Goal: Information Seeking & Learning: Learn about a topic

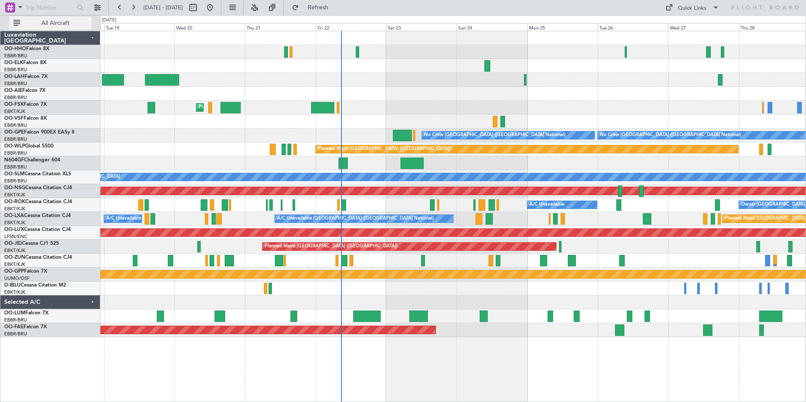
click at [62, 23] on span "All Aircraft" at bounding box center [55, 23] width 67 height 6
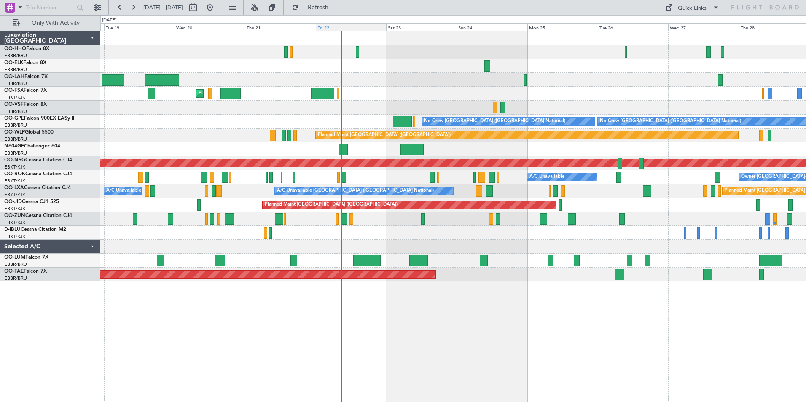
click at [323, 27] on div "Fri 22" at bounding box center [351, 27] width 70 height 8
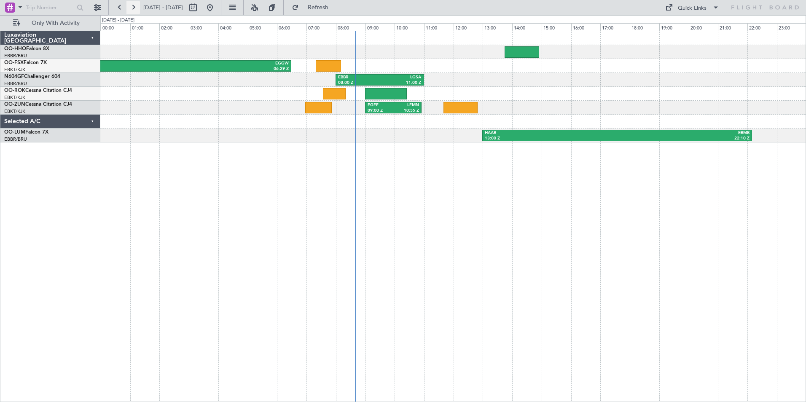
click at [133, 11] on button at bounding box center [132, 7] width 13 height 13
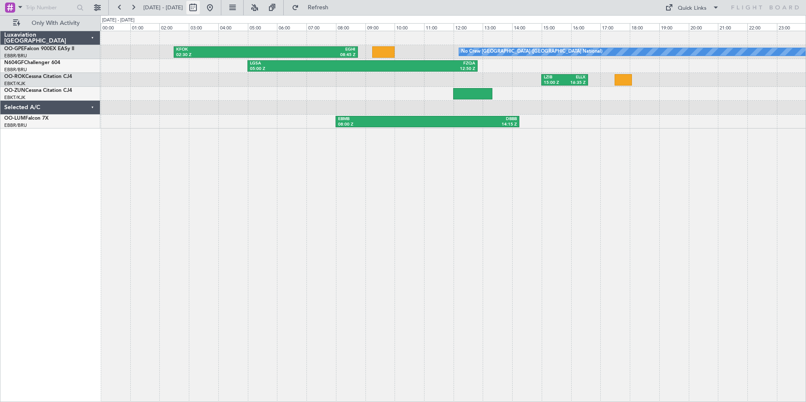
click at [200, 11] on button at bounding box center [192, 7] width 13 height 13
select select "8"
select select "2025"
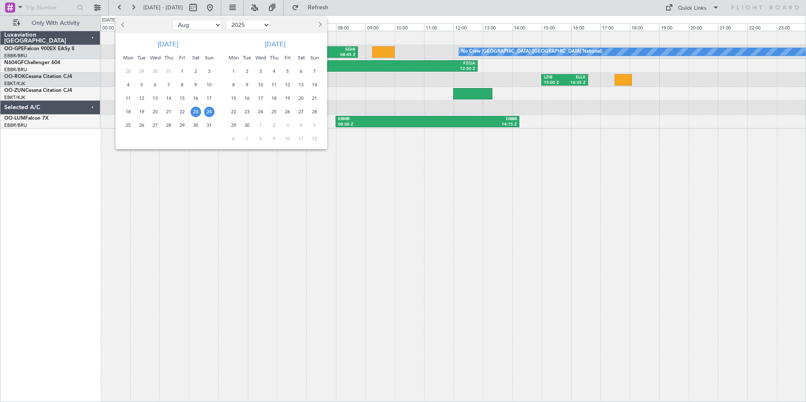
click at [237, 10] on div at bounding box center [403, 201] width 806 height 402
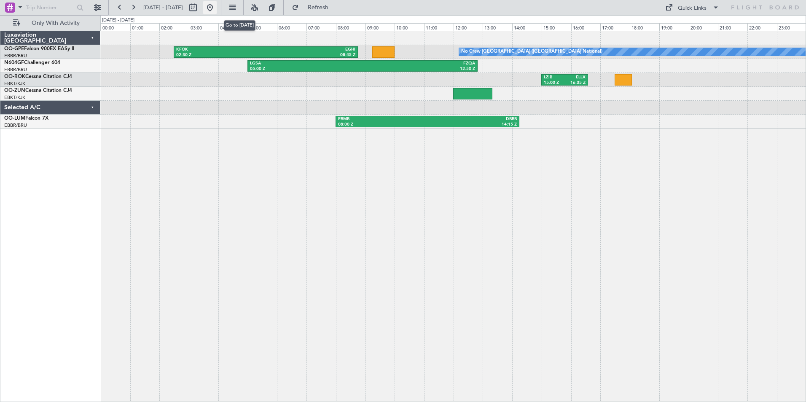
click at [217, 5] on button at bounding box center [209, 7] width 13 height 13
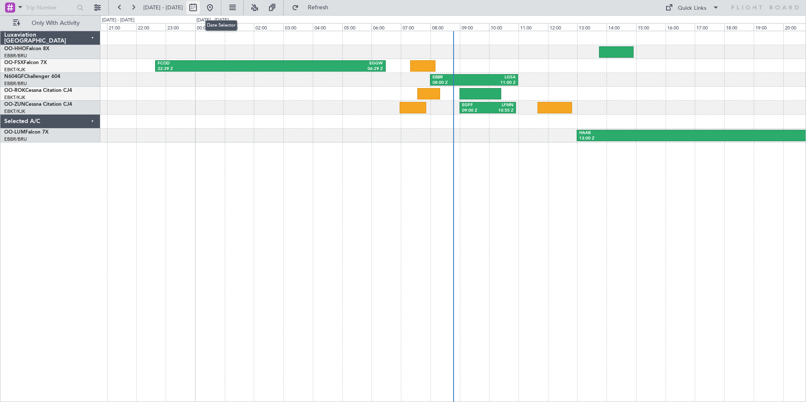
click at [200, 7] on button at bounding box center [192, 7] width 13 height 13
select select "8"
select select "2025"
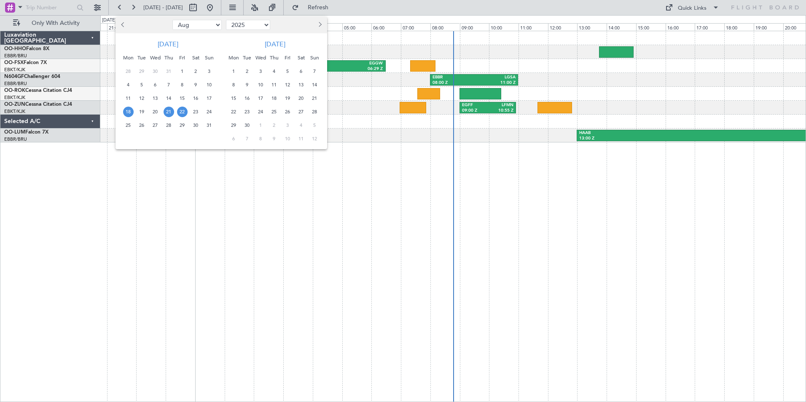
click at [130, 114] on span "18" at bounding box center [128, 112] width 11 height 11
click at [207, 111] on span "24" at bounding box center [209, 112] width 11 height 11
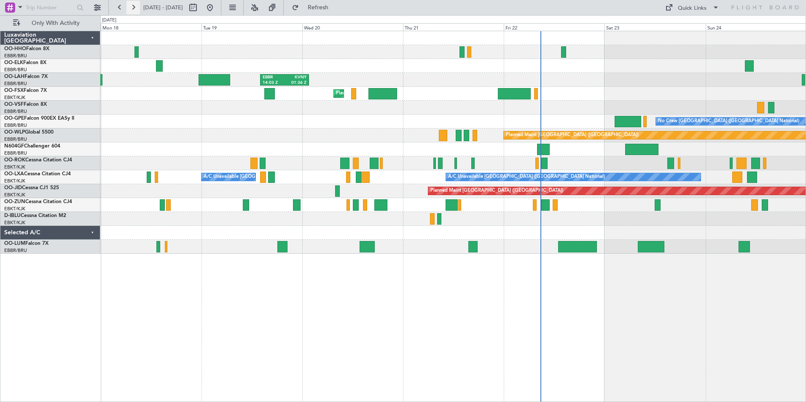
click at [130, 8] on button at bounding box center [132, 7] width 13 height 13
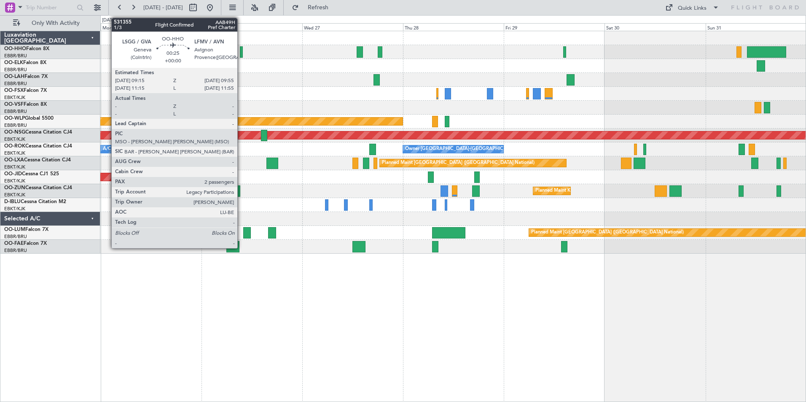
click at [241, 50] on div at bounding box center [241, 51] width 3 height 11
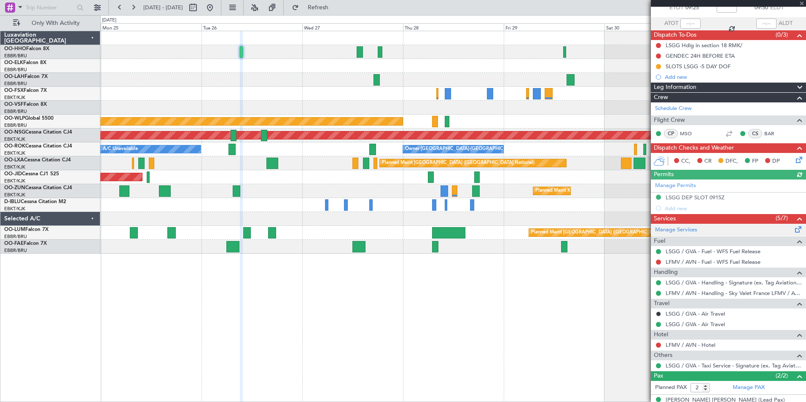
scroll to position [83, 0]
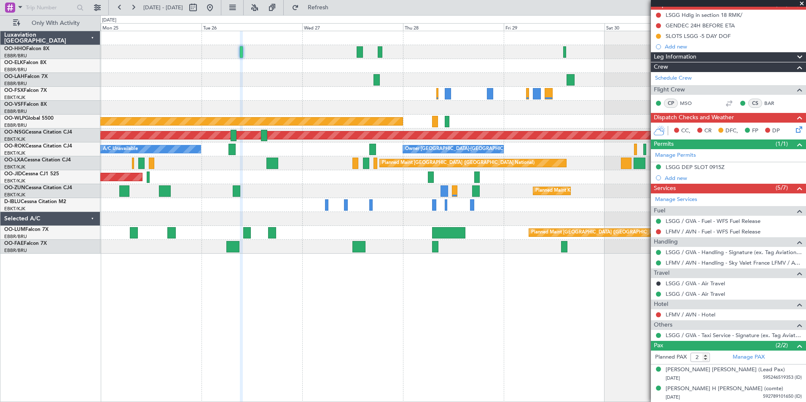
click at [802, 4] on span at bounding box center [802, 4] width 8 height 8
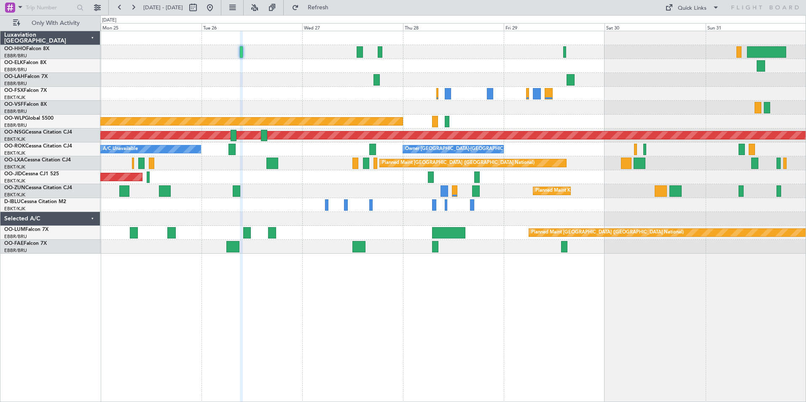
type input "0"
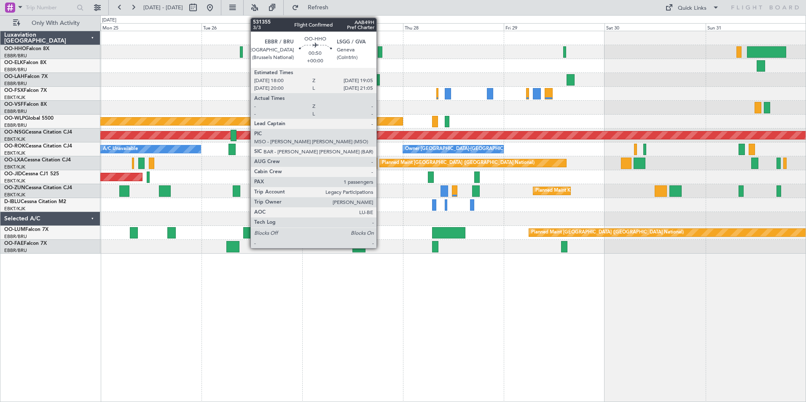
click at [380, 53] on div at bounding box center [380, 51] width 5 height 11
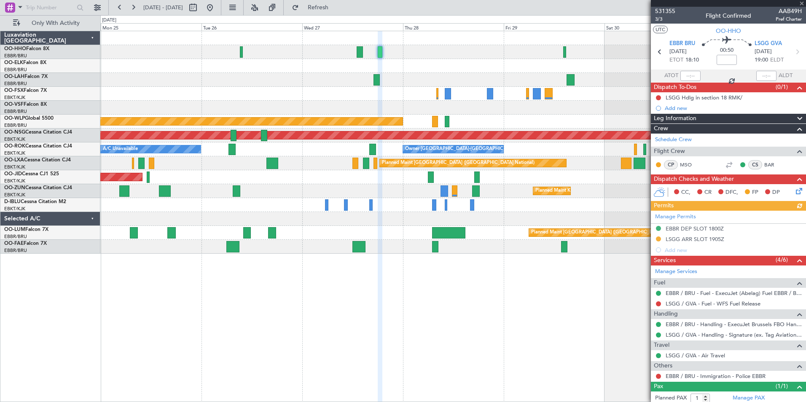
scroll to position [22, 0]
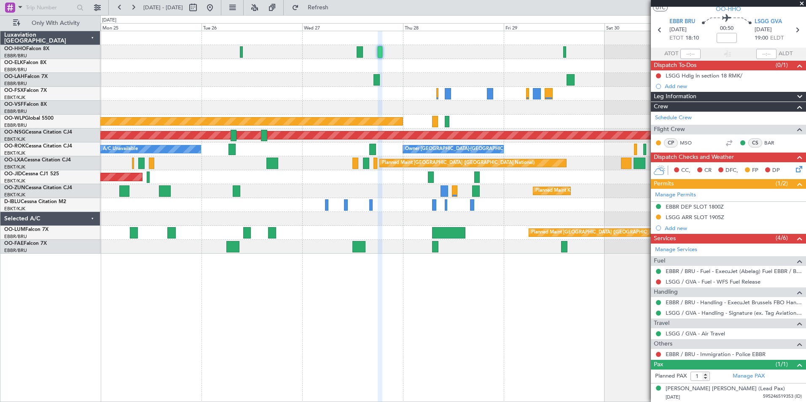
click at [801, 5] on span at bounding box center [802, 4] width 8 height 8
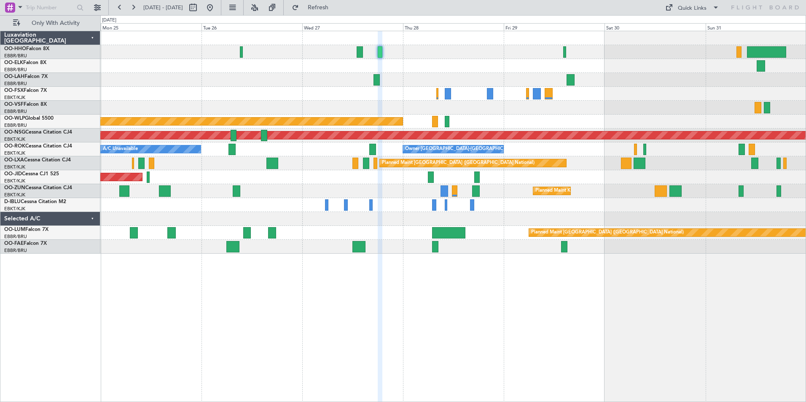
type input "0"
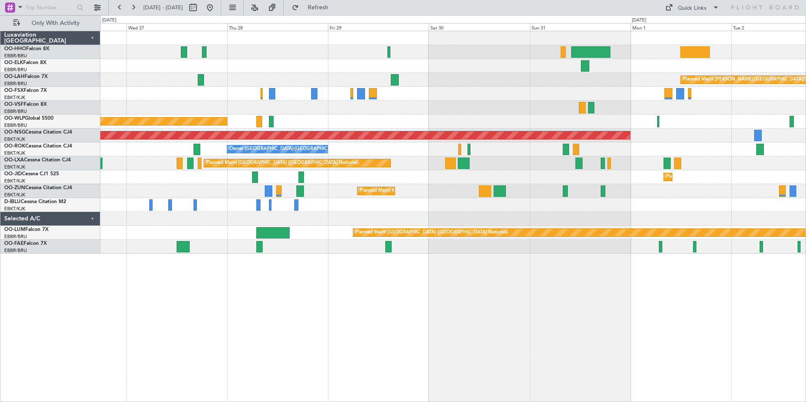
click at [529, 73] on div "Planned Maint [PERSON_NAME]-[GEOGRAPHIC_DATA][PERSON_NAME] ([GEOGRAPHIC_DATA][P…" at bounding box center [452, 142] width 705 height 223
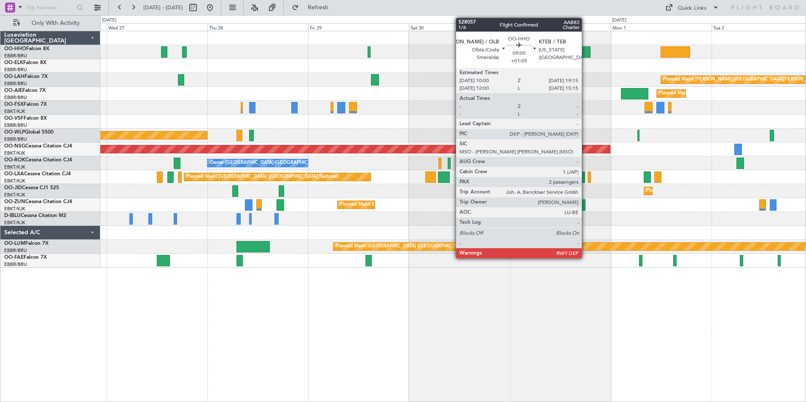
click at [585, 53] on div at bounding box center [570, 51] width 39 height 11
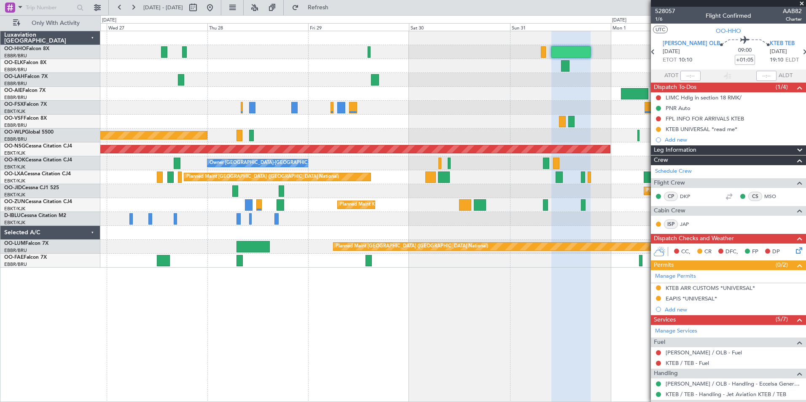
click at [802, 3] on span at bounding box center [802, 4] width 8 height 8
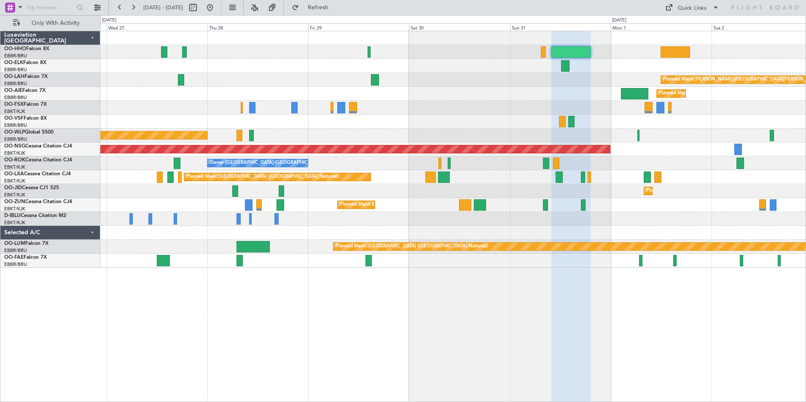
type input "0"
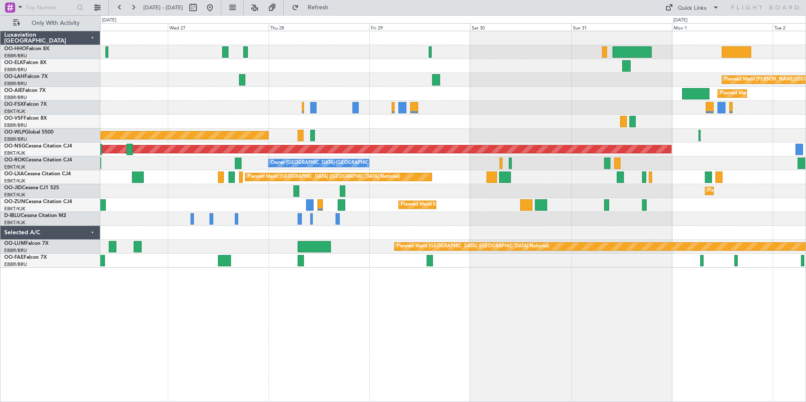
click at [792, 302] on div "Planned Maint [PERSON_NAME]-[GEOGRAPHIC_DATA][PERSON_NAME] ([GEOGRAPHIC_DATA][P…" at bounding box center [453, 216] width 706 height 371
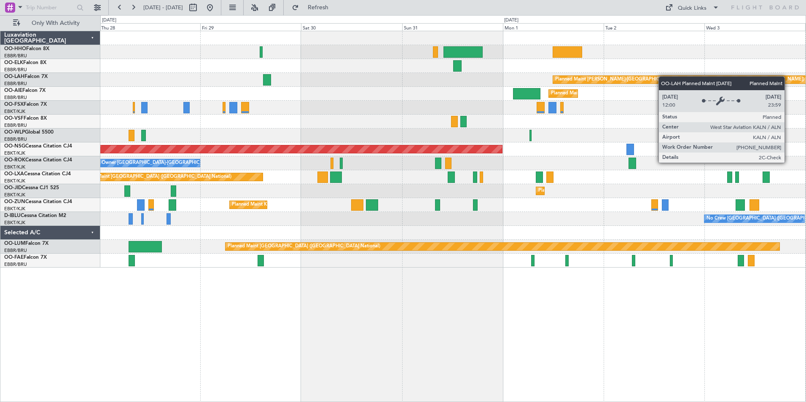
click at [485, 80] on div "Planned Maint [PERSON_NAME]-[GEOGRAPHIC_DATA][PERSON_NAME] ([GEOGRAPHIC_DATA][P…" at bounding box center [452, 149] width 705 height 236
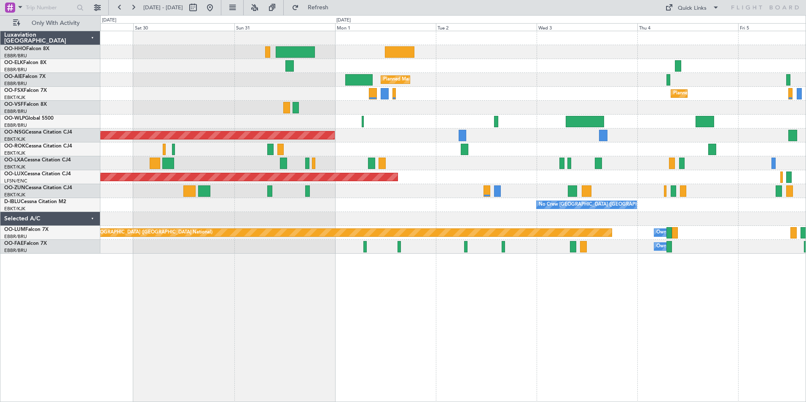
click at [725, 301] on div "Planned Maint [GEOGRAPHIC_DATA] ([GEOGRAPHIC_DATA]) Planned Maint [GEOGRAPHIC_D…" at bounding box center [453, 216] width 706 height 371
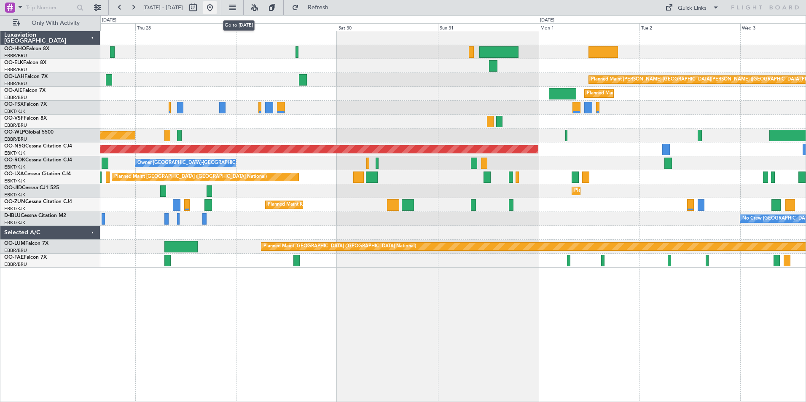
click at [217, 5] on button at bounding box center [209, 7] width 13 height 13
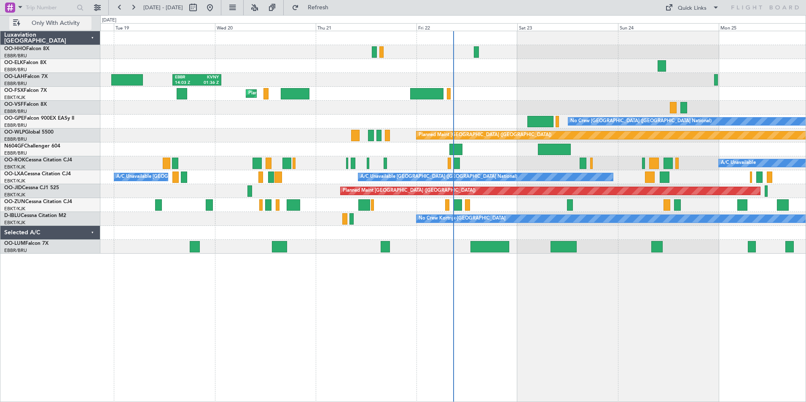
click at [70, 24] on span "Only With Activity" at bounding box center [55, 23] width 67 height 6
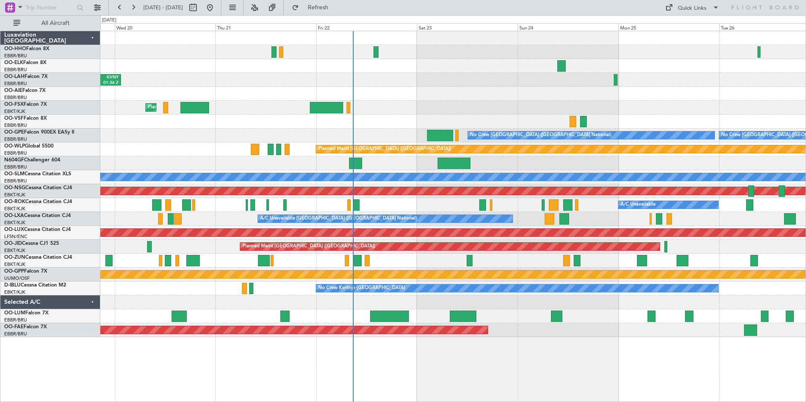
click at [437, 356] on div "EBBR 14:03 Z KVNY 01:36 Z Planned Maint [GEOGRAPHIC_DATA]-[GEOGRAPHIC_DATA] No …" at bounding box center [453, 216] width 706 height 371
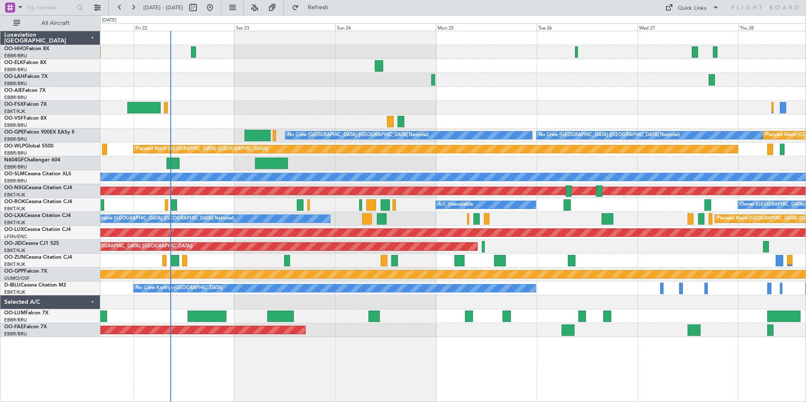
click at [475, 360] on div "EBBR 14:03 Z KVNY 01:36 Z Planned Maint [GEOGRAPHIC_DATA]-[GEOGRAPHIC_DATA] No …" at bounding box center [453, 216] width 706 height 371
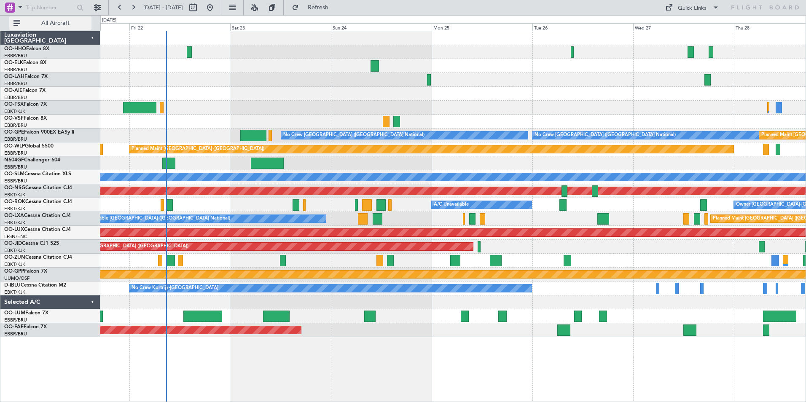
click at [49, 24] on span "All Aircraft" at bounding box center [55, 23] width 67 height 6
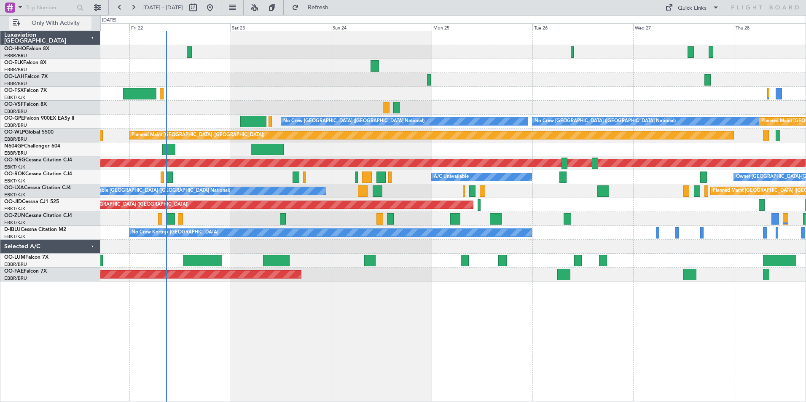
click at [75, 25] on span "Only With Activity" at bounding box center [55, 23] width 67 height 6
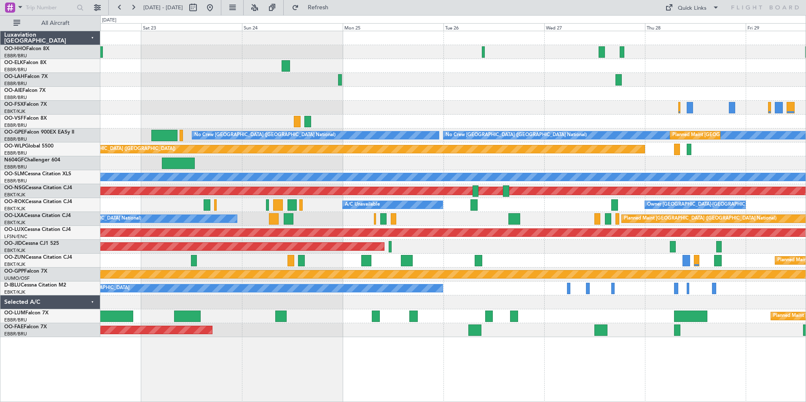
click at [84, 372] on div "No Crew [GEOGRAPHIC_DATA] ([GEOGRAPHIC_DATA] National) No Crew [GEOGRAPHIC_DATA…" at bounding box center [403, 208] width 806 height 387
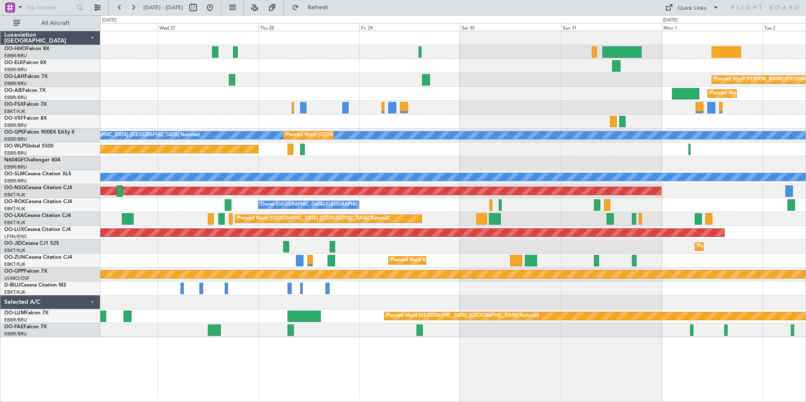
click at [353, 367] on div "Planned Maint [PERSON_NAME]-[GEOGRAPHIC_DATA][PERSON_NAME] ([GEOGRAPHIC_DATA][P…" at bounding box center [453, 216] width 706 height 371
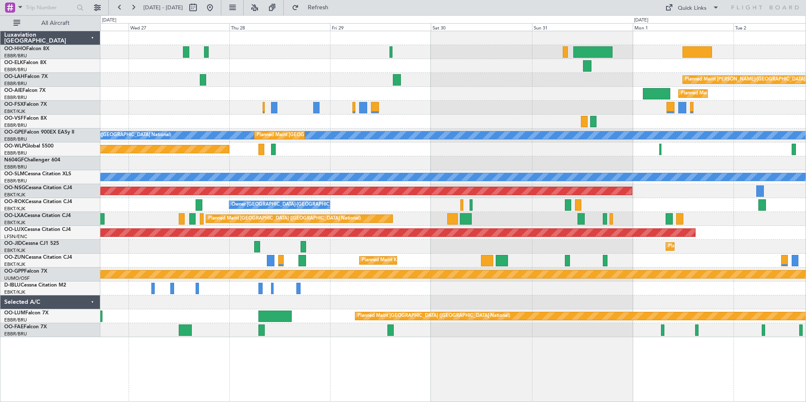
click at [534, 361] on div "Planned Maint [PERSON_NAME]-[GEOGRAPHIC_DATA][PERSON_NAME] ([GEOGRAPHIC_DATA][P…" at bounding box center [453, 216] width 706 height 371
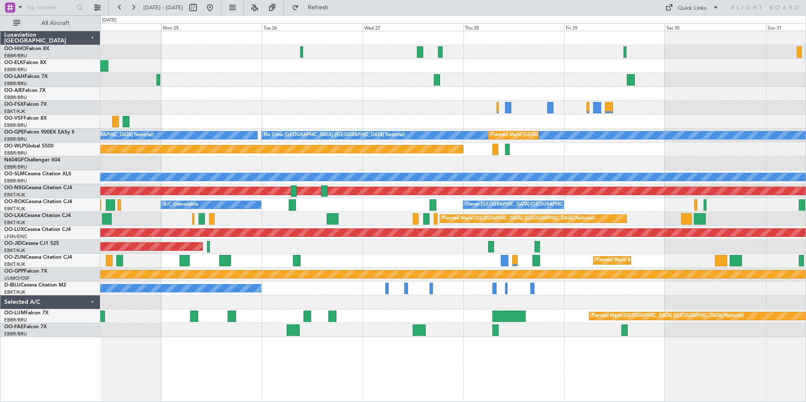
click at [657, 356] on div "Planned Maint [PERSON_NAME]-[GEOGRAPHIC_DATA][PERSON_NAME] ([GEOGRAPHIC_DATA][P…" at bounding box center [453, 216] width 706 height 371
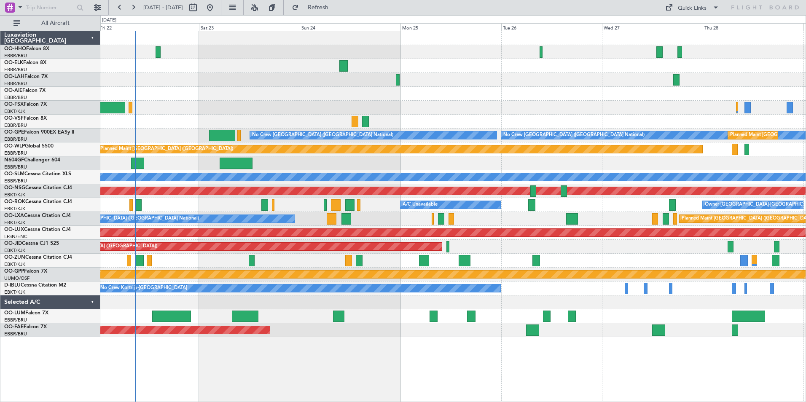
click at [668, 358] on div "Planned Maint Kortrijk-[GEOGRAPHIC_DATA] No Crew [GEOGRAPHIC_DATA] (Brussels Na…" at bounding box center [453, 216] width 706 height 371
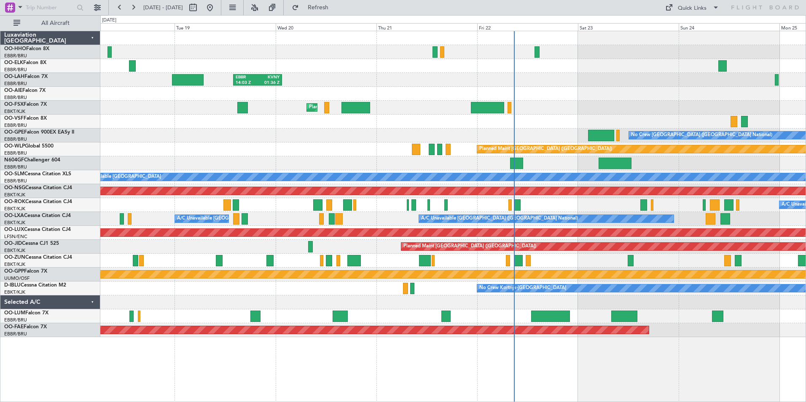
click at [677, 333] on div "AOG Maint Geneva (Cointrin) EBBR 14:03 Z KVNY 01:36 Z Planned Maint [GEOGRAPHIC…" at bounding box center [453, 216] width 706 height 371
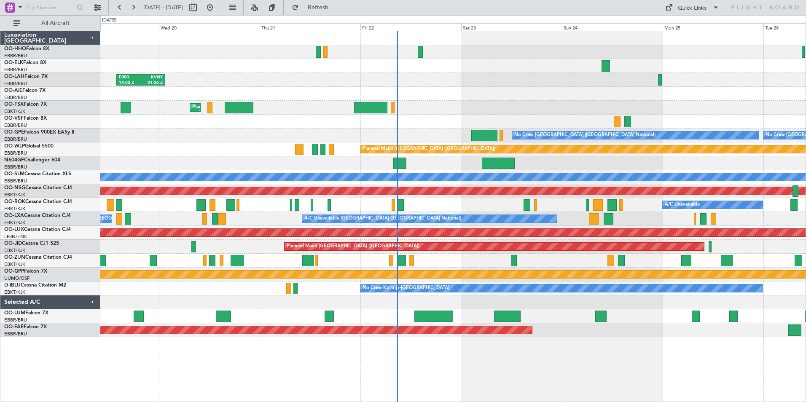
click at [503, 402] on html "[DATE] - [DATE] Refresh Quick Links All Aircraft EBBR 14:03 Z KVNY 01:36 Z Plan…" at bounding box center [403, 201] width 806 height 402
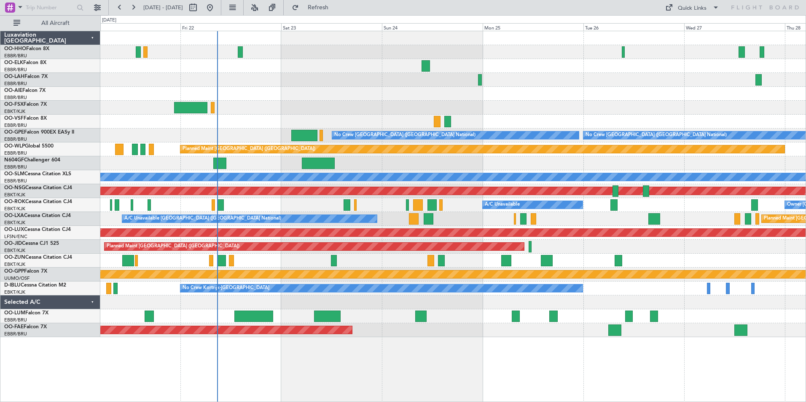
click at [404, 388] on div "EBBR 14:03 Z KVNY 01:36 Z Planned Maint [GEOGRAPHIC_DATA]-[GEOGRAPHIC_DATA] No …" at bounding box center [453, 216] width 706 height 371
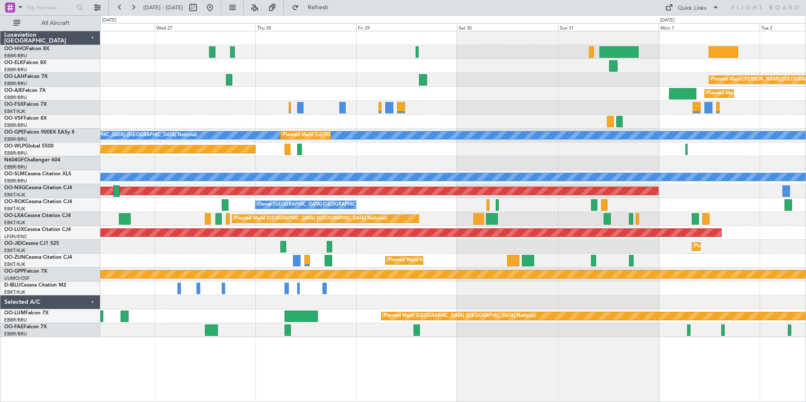
click at [170, 382] on div "Planned Maint [PERSON_NAME]-[GEOGRAPHIC_DATA][PERSON_NAME] ([GEOGRAPHIC_DATA][P…" at bounding box center [453, 216] width 706 height 371
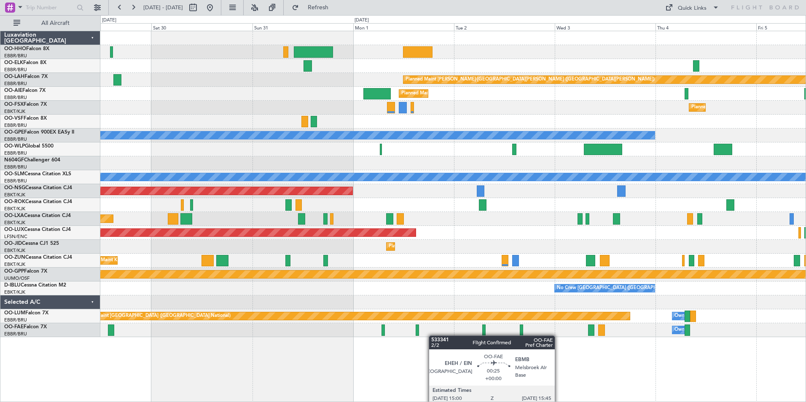
click at [324, 336] on div "Owner Melsbroek Air Base" at bounding box center [452, 330] width 705 height 14
